Goal: Task Accomplishment & Management: Manage account settings

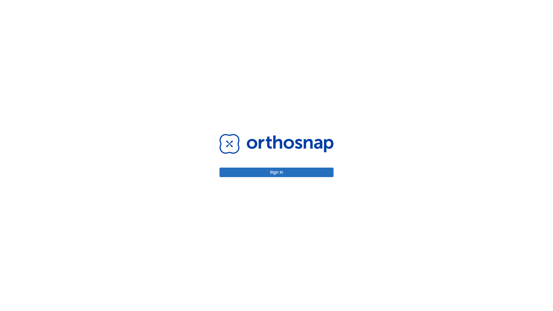
click at [276, 172] on button "Sign in" at bounding box center [276, 173] width 114 height 10
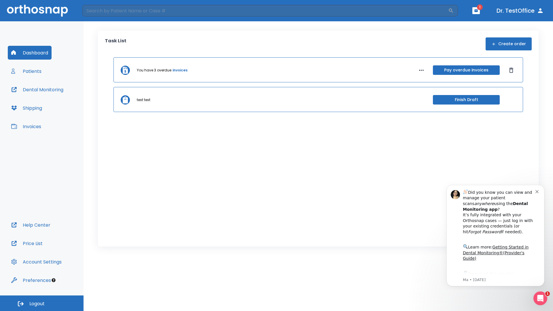
click at [42, 303] on span "Logout" at bounding box center [36, 304] width 15 height 6
